Goal: Task Accomplishment & Management: Use online tool/utility

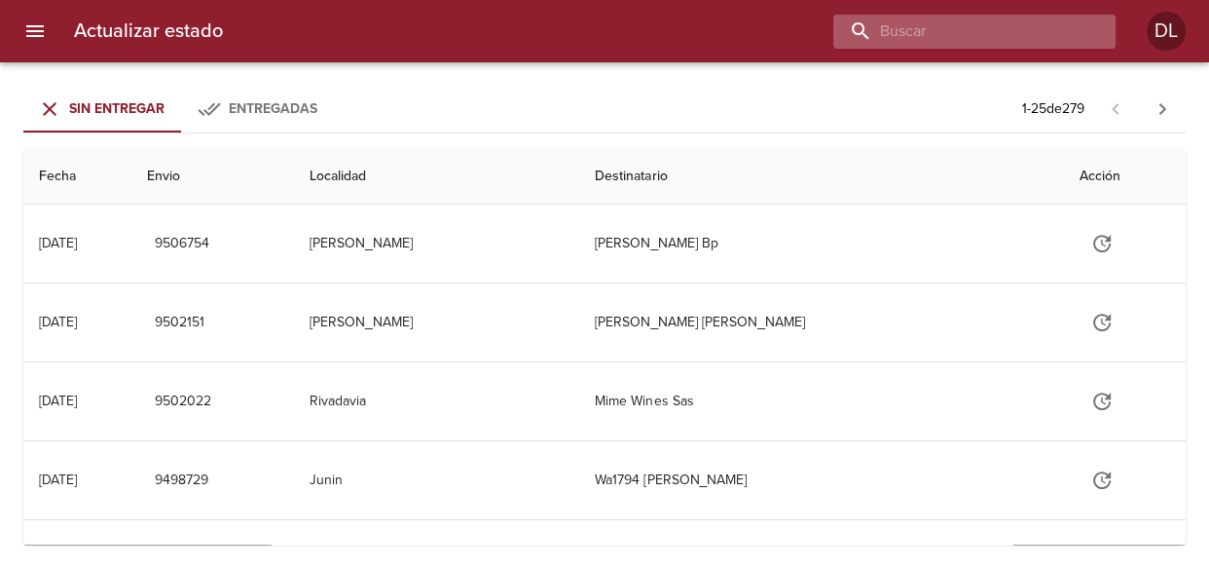
click at [973, 40] on input "buscar" at bounding box center [958, 32] width 249 height 34
type input "9442302"
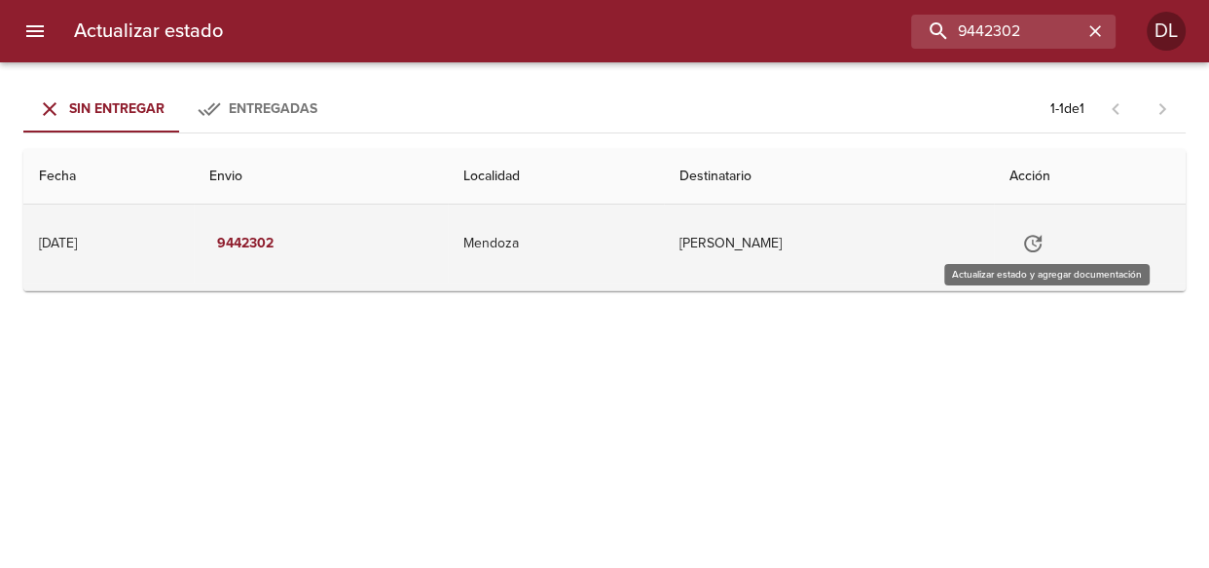
click at [1036, 238] on icon "Tabla de envíos del cliente" at bounding box center [1032, 243] width 23 height 23
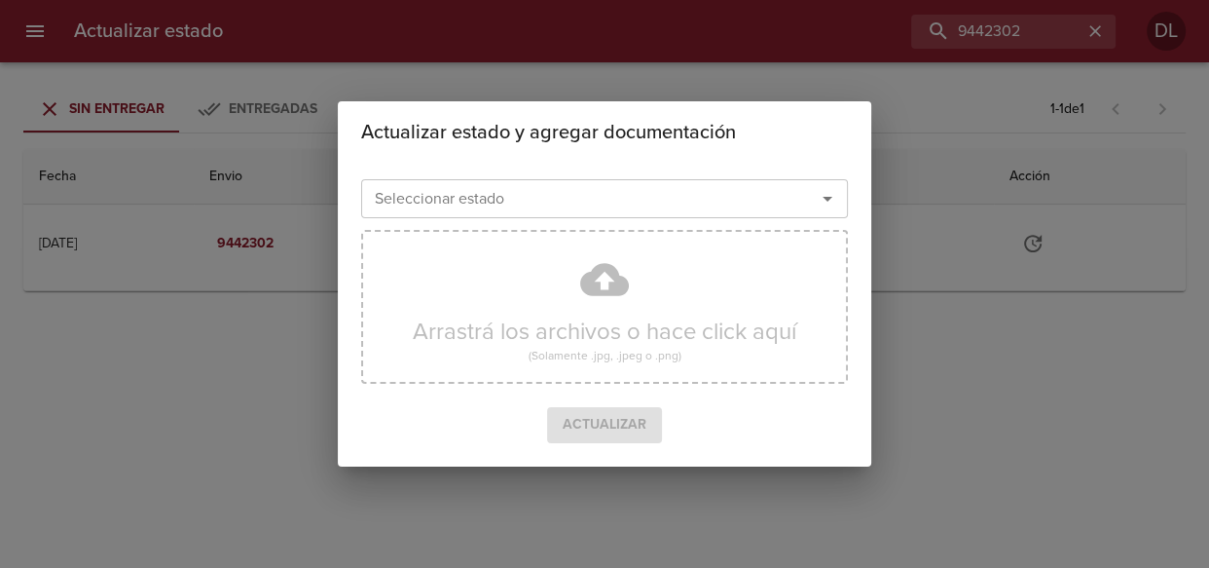
click at [834, 191] on icon "Abrir" at bounding box center [827, 198] width 23 height 23
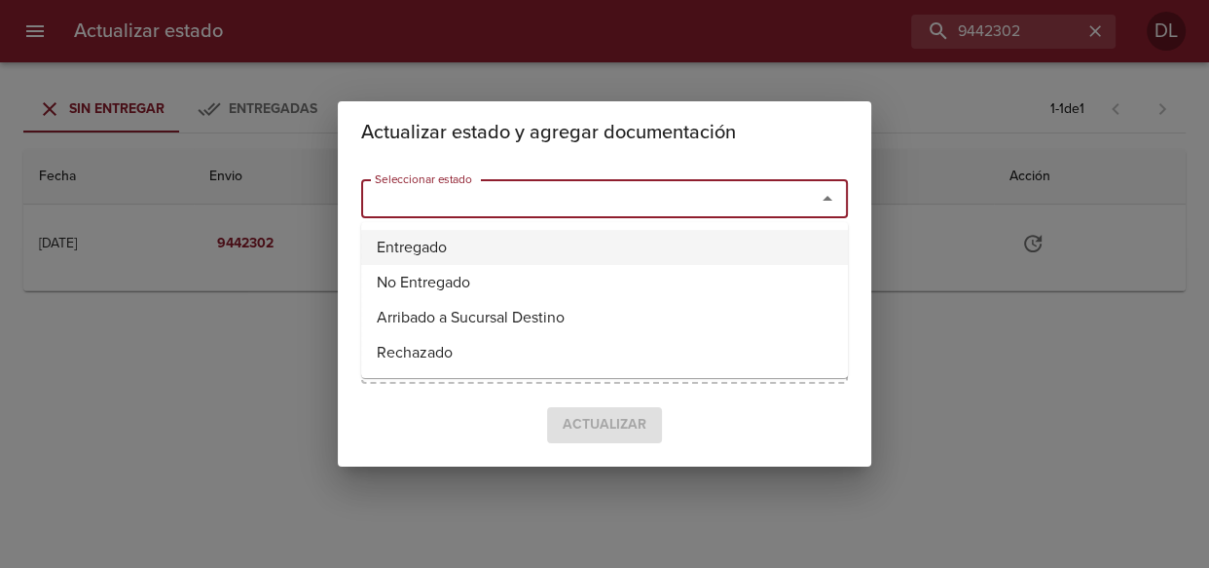
click at [763, 238] on li "Entregado" at bounding box center [604, 247] width 487 height 35
type input "Entregado"
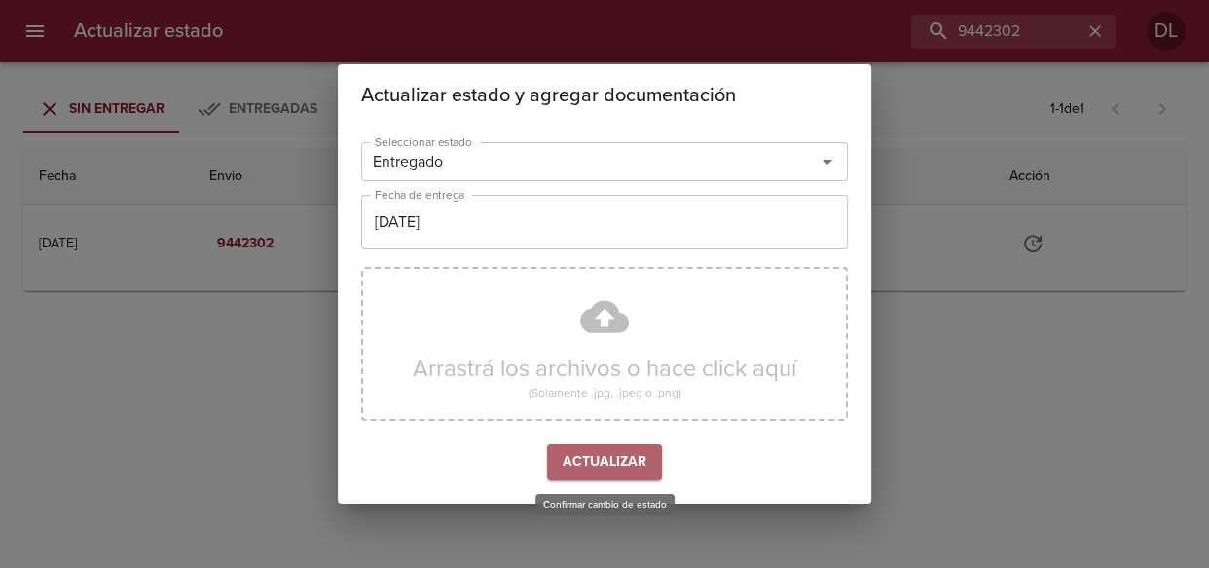
click at [613, 466] on span "Actualizar" at bounding box center [605, 462] width 84 height 24
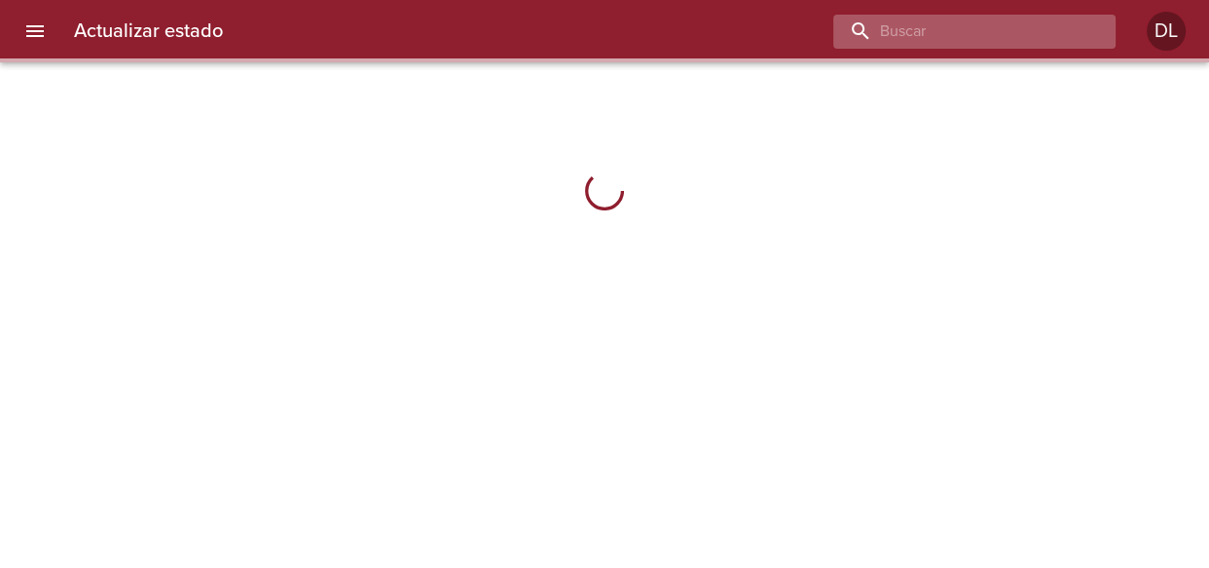
click at [983, 26] on input "buscar" at bounding box center [958, 32] width 249 height 34
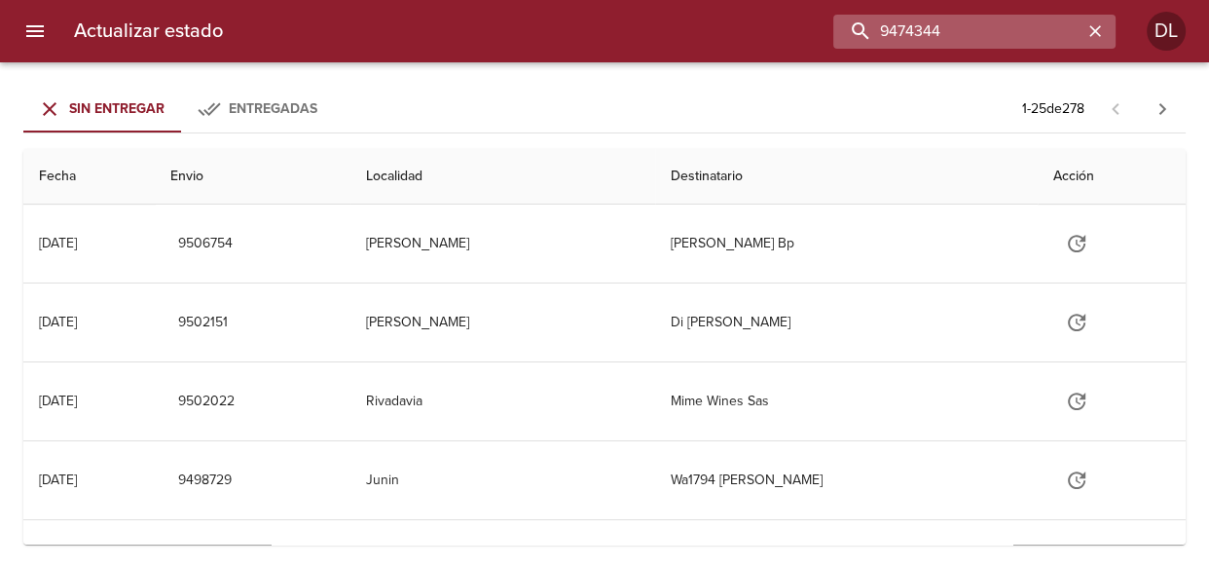
type input "9474344"
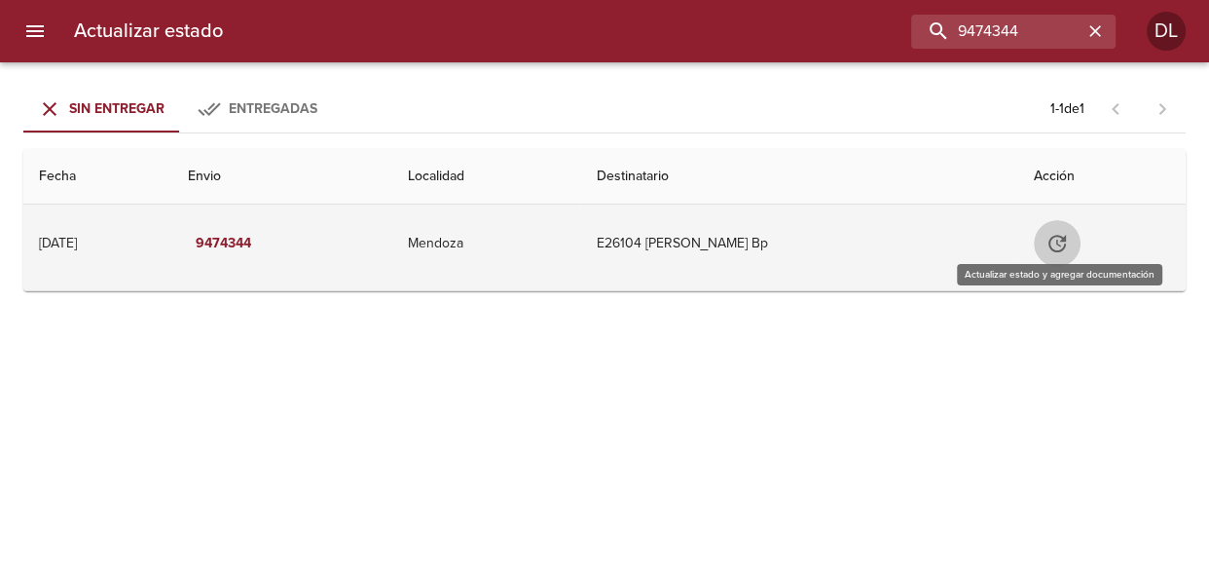
click at [1059, 238] on icon "Tabla de envíos del cliente" at bounding box center [1057, 243] width 23 height 23
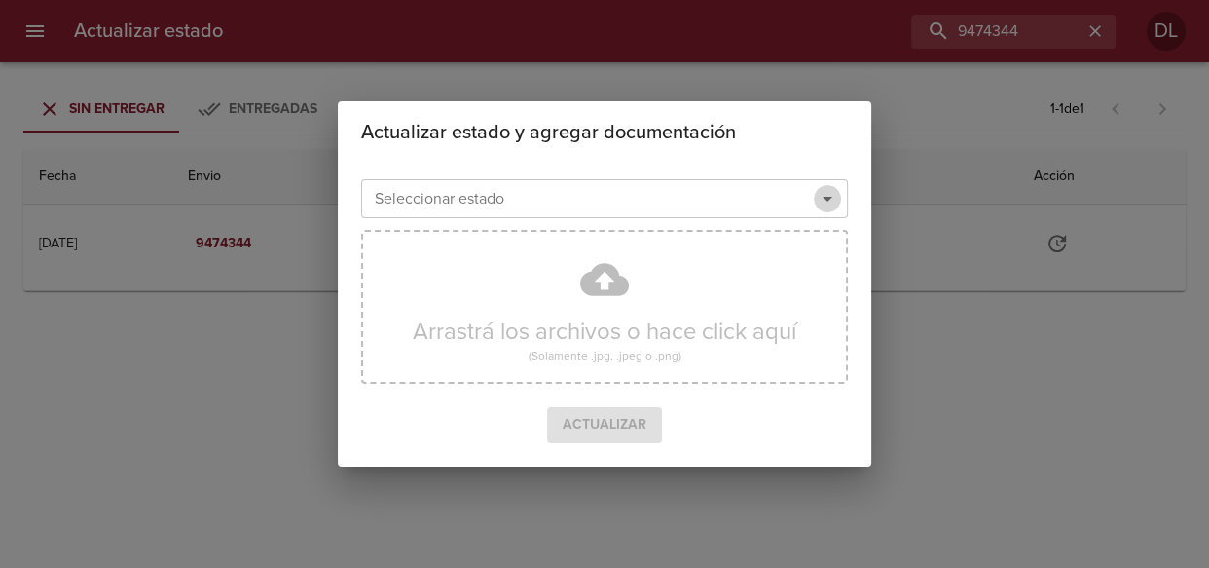
click at [834, 195] on icon "Abrir" at bounding box center [827, 198] width 23 height 23
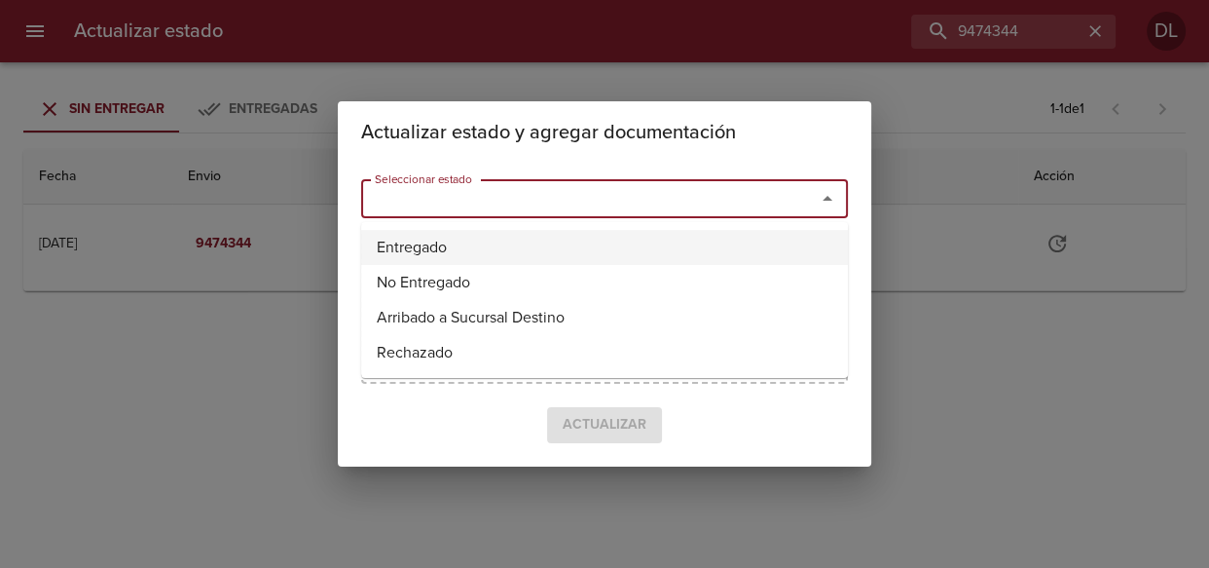
click at [757, 241] on li "Entregado" at bounding box center [604, 247] width 487 height 35
type input "Entregado"
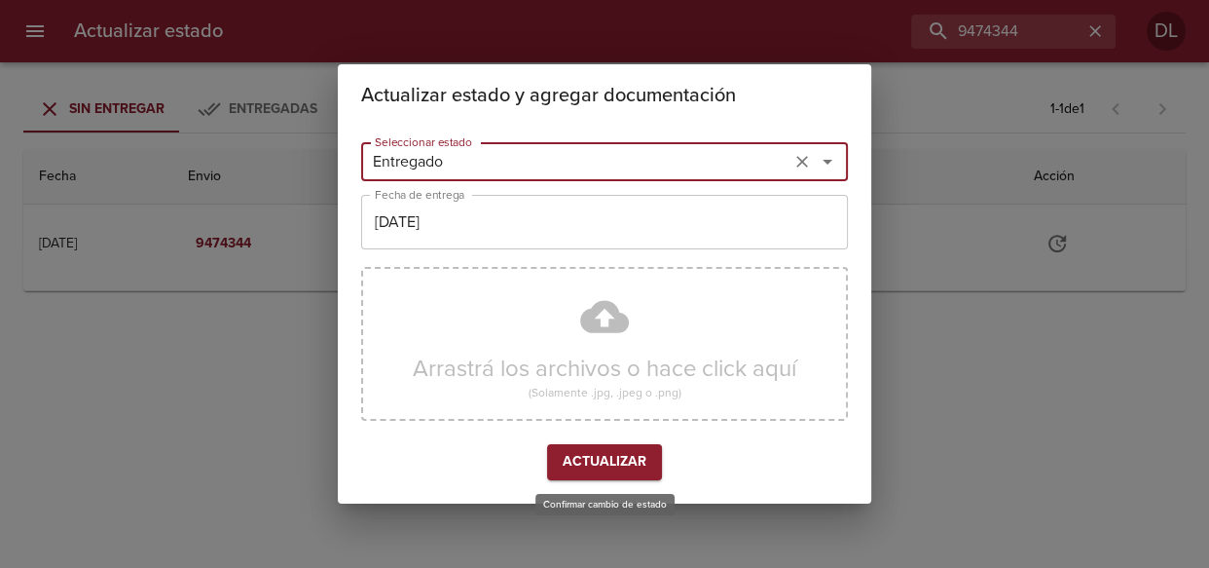
drag, startPoint x: 623, startPoint y: 465, endPoint x: 630, endPoint y: 457, distance: 11.1
click at [625, 463] on span "Actualizar" at bounding box center [605, 462] width 84 height 24
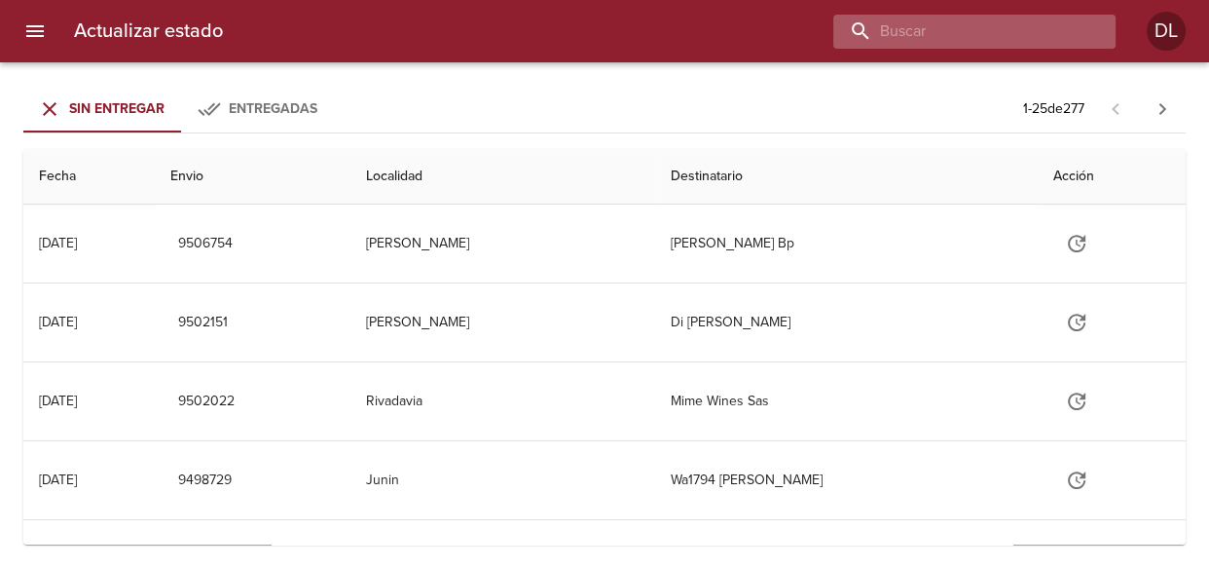
click at [984, 41] on input "buscar" at bounding box center [958, 32] width 249 height 34
type input "9472527"
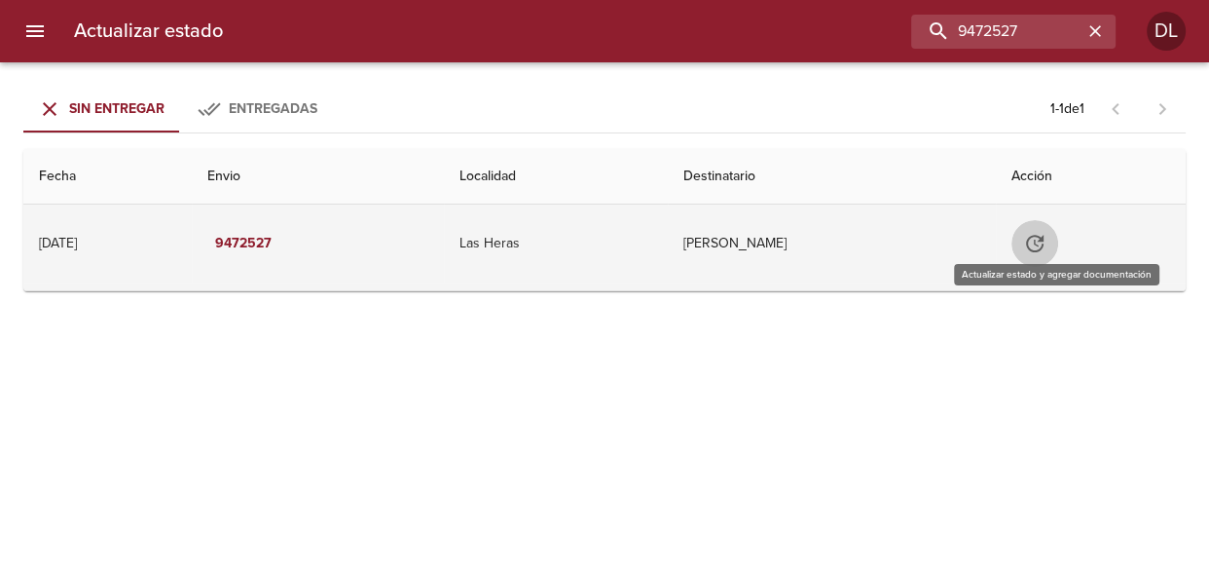
click at [1044, 240] on icon "Tabla de envíos del cliente" at bounding box center [1034, 243] width 23 height 23
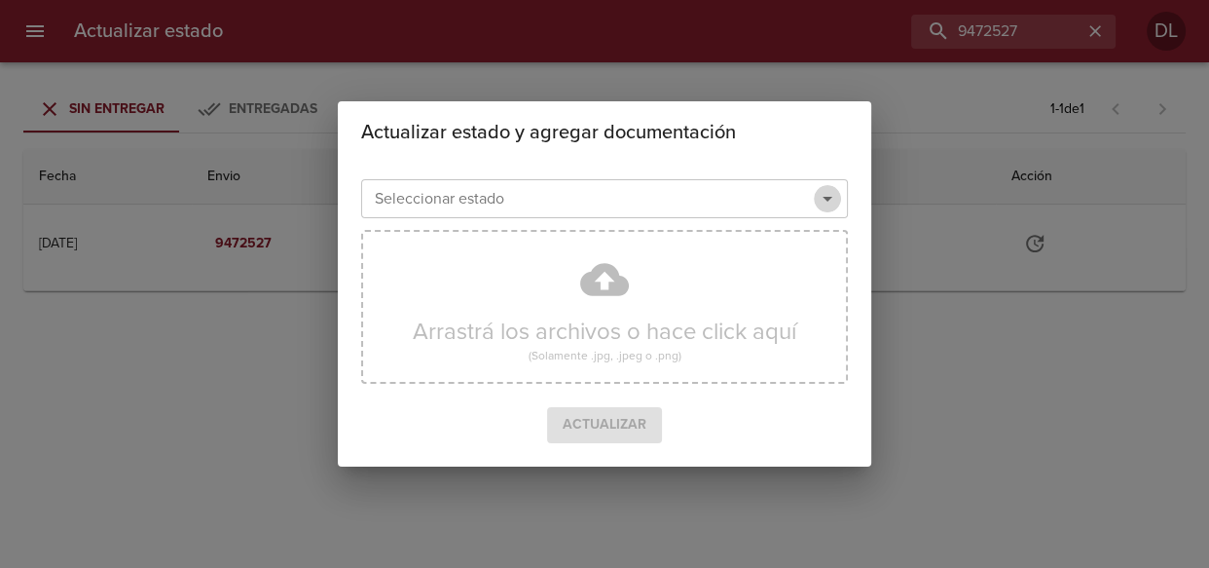
click at [830, 195] on icon "Abrir" at bounding box center [827, 198] width 23 height 23
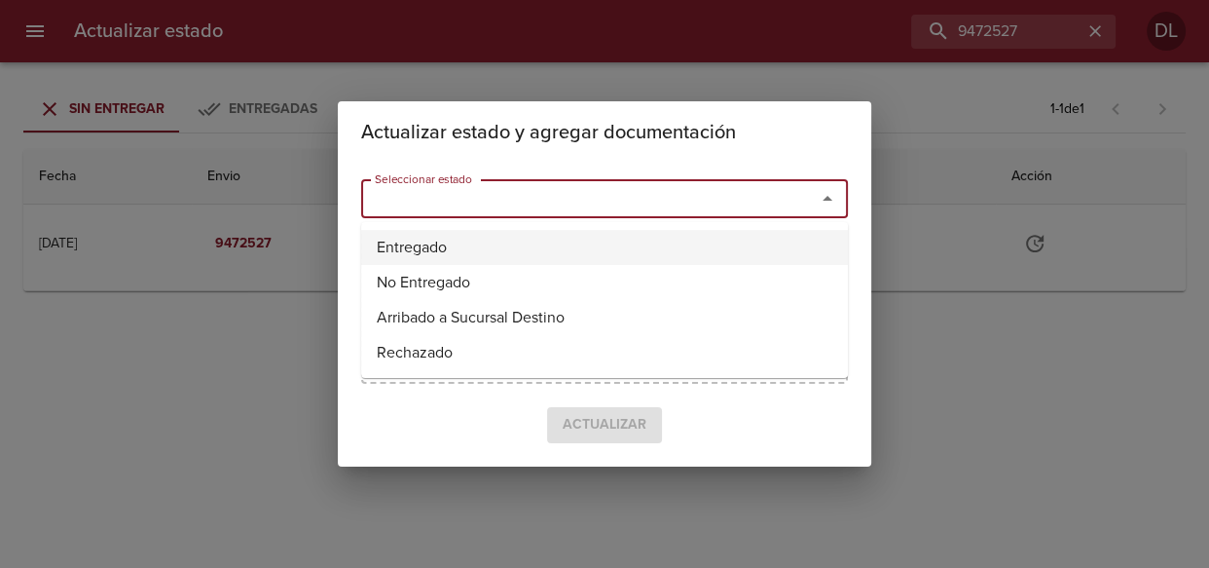
click at [767, 242] on li "Entregado" at bounding box center [604, 247] width 487 height 35
type input "Entregado"
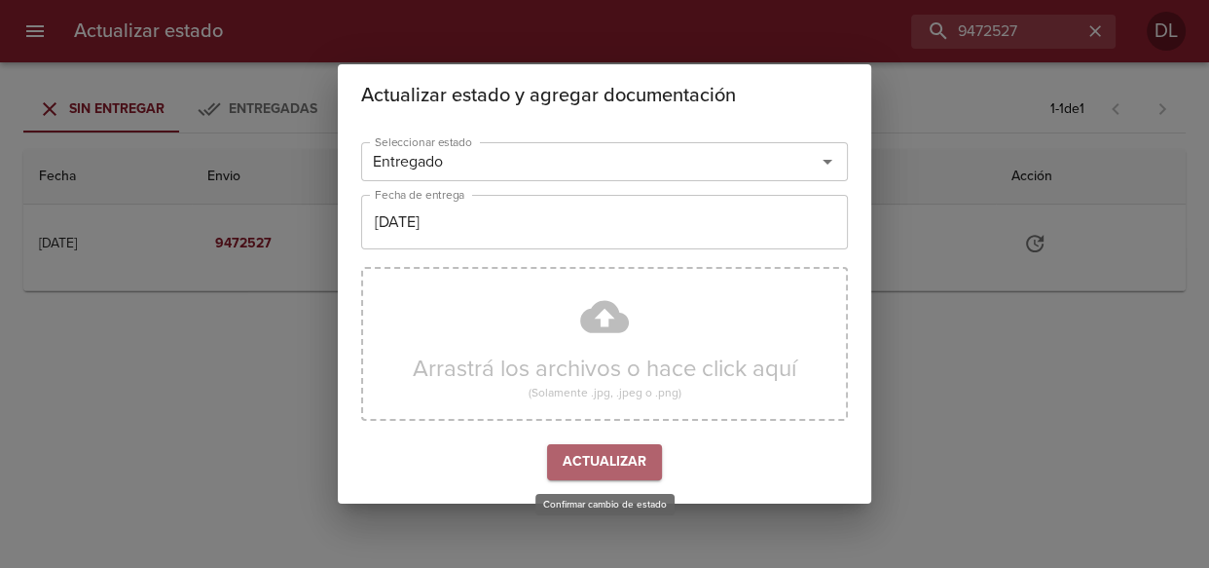
click at [627, 457] on span "Actualizar" at bounding box center [605, 462] width 84 height 24
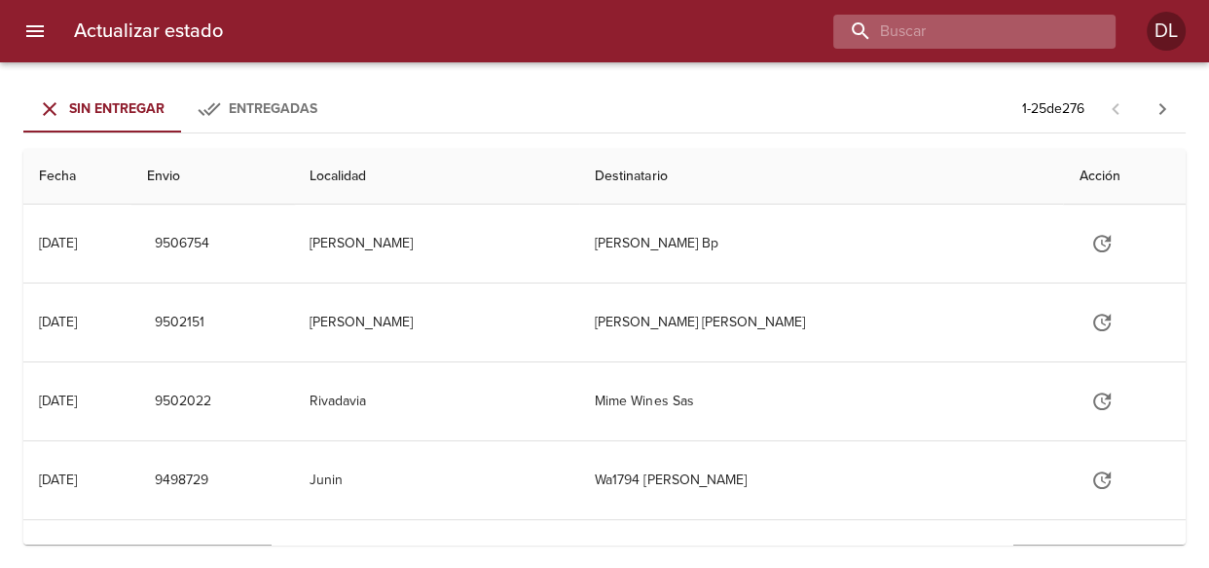
click at [982, 35] on input "buscar" at bounding box center [958, 32] width 249 height 34
type input "9442302"
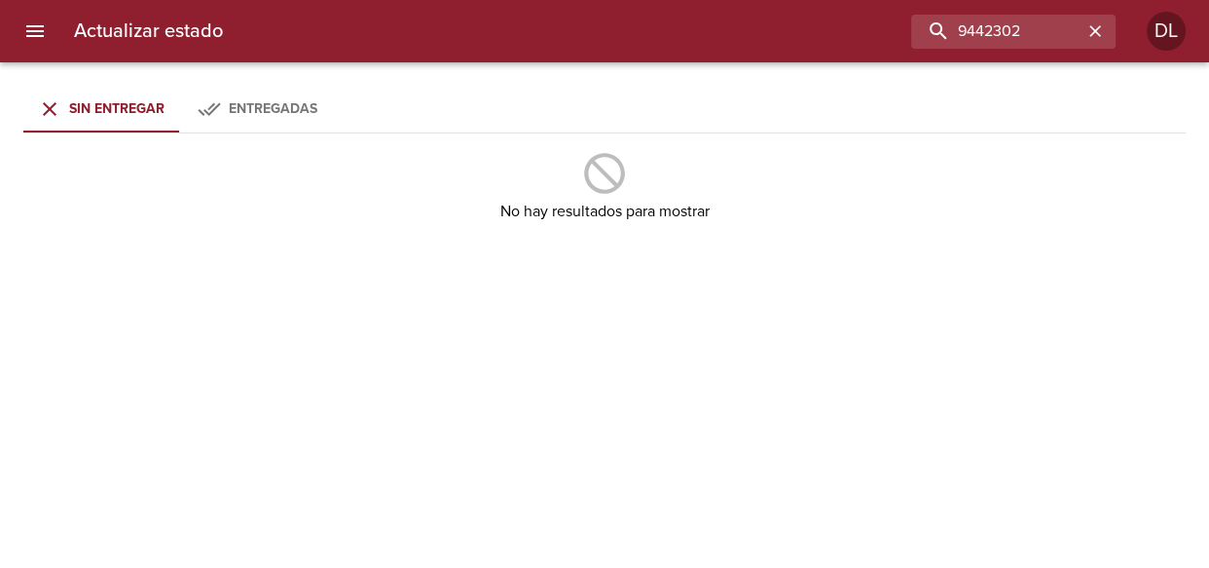
click at [277, 106] on span "Entregadas" at bounding box center [273, 108] width 89 height 17
